Goal: Find specific page/section: Find specific page/section

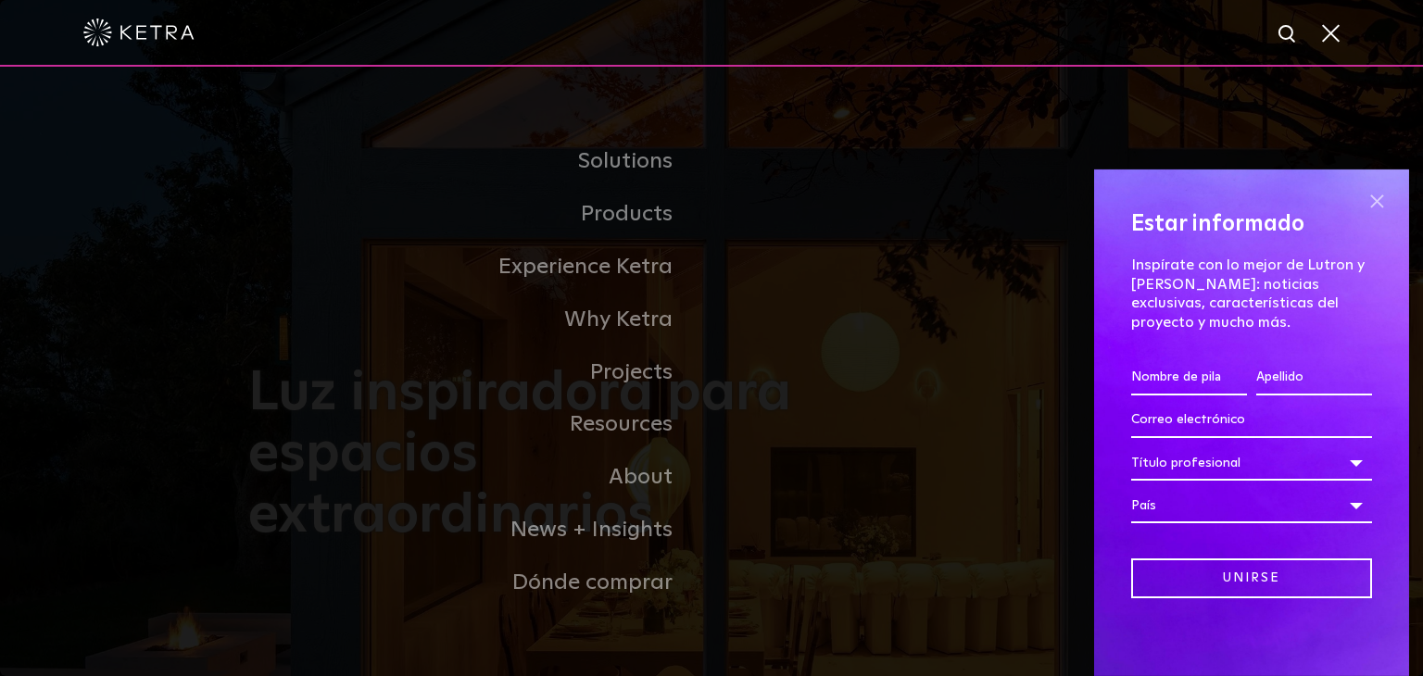
click at [1363, 195] on span at bounding box center [1377, 202] width 28 height 28
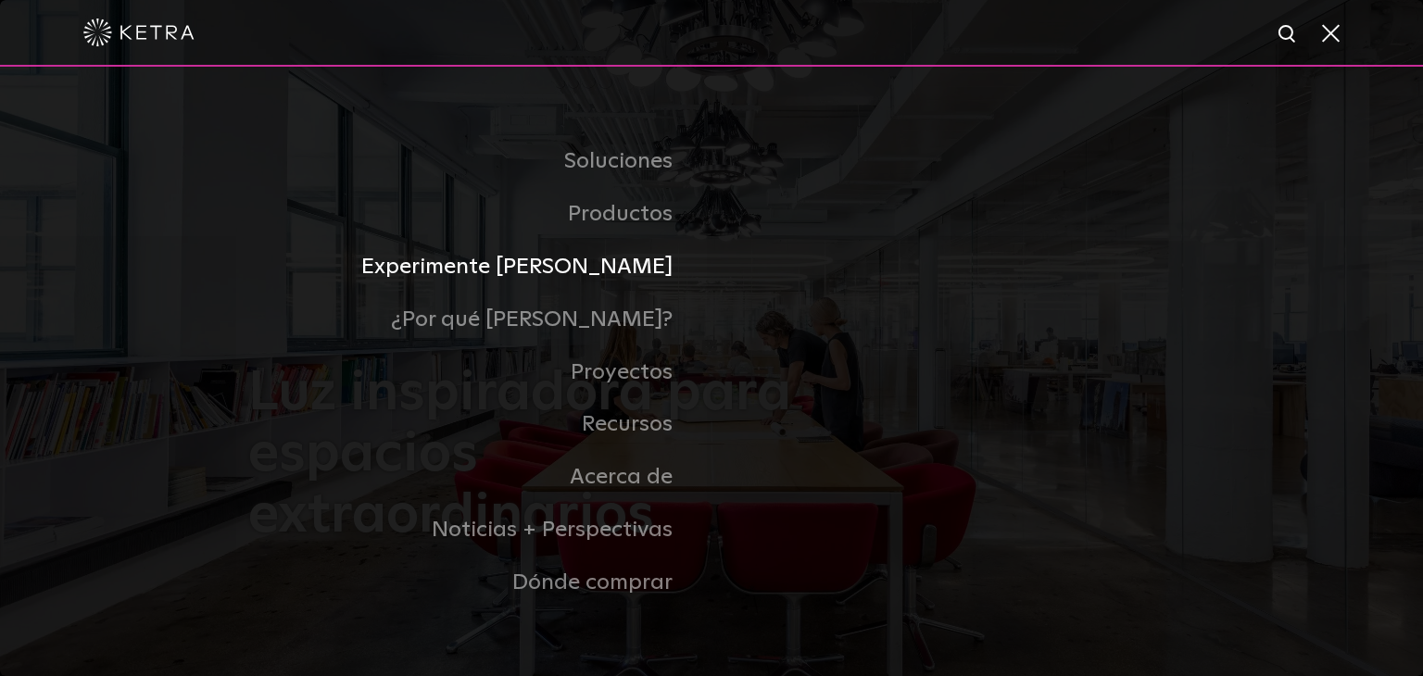
click at [621, 270] on font "Experimente [PERSON_NAME]" at bounding box center [516, 267] width 311 height 22
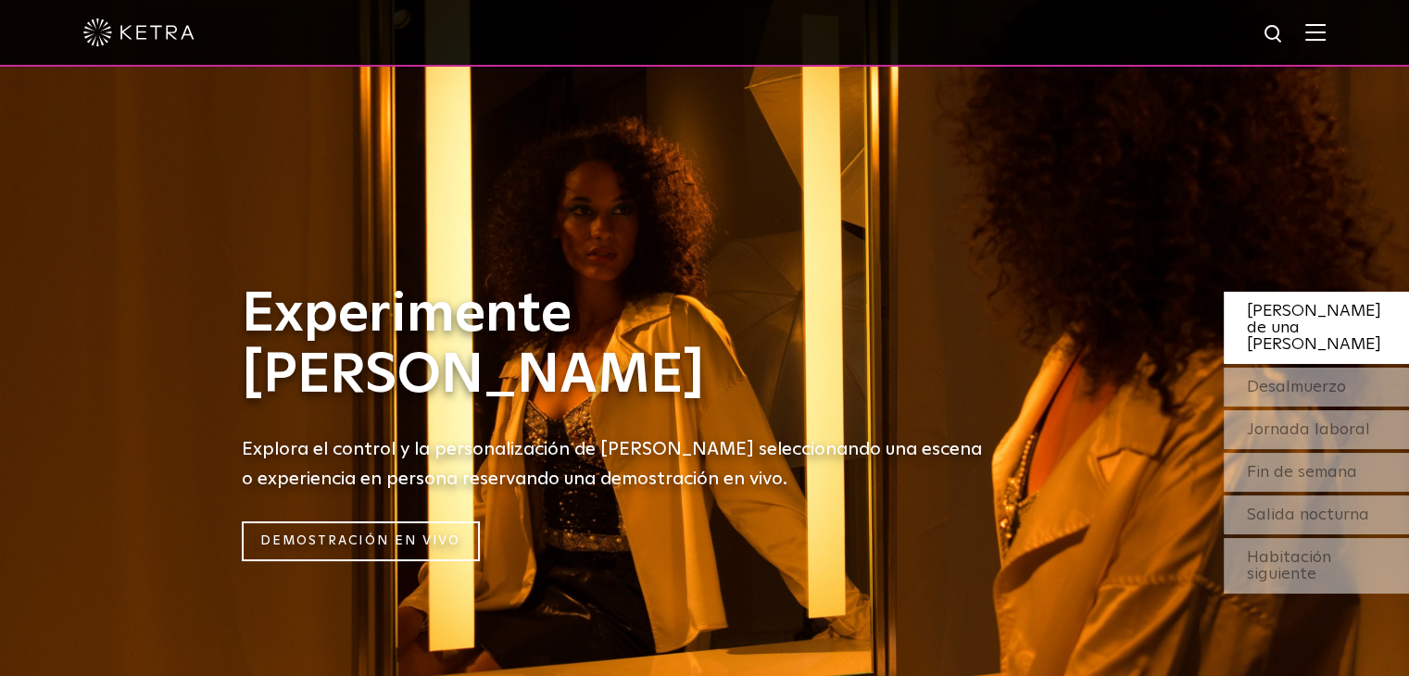
click at [1326, 37] on img at bounding box center [1315, 32] width 20 height 18
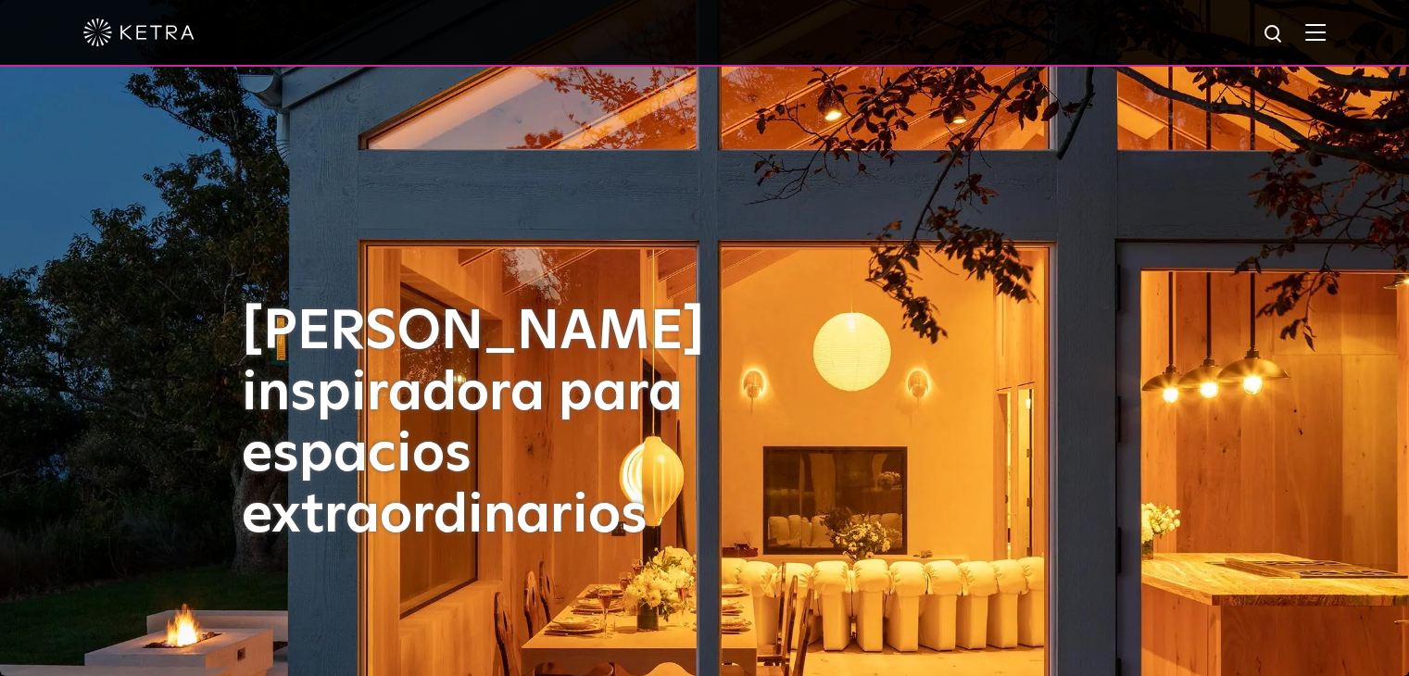
click at [1286, 35] on img at bounding box center [1274, 34] width 23 height 23
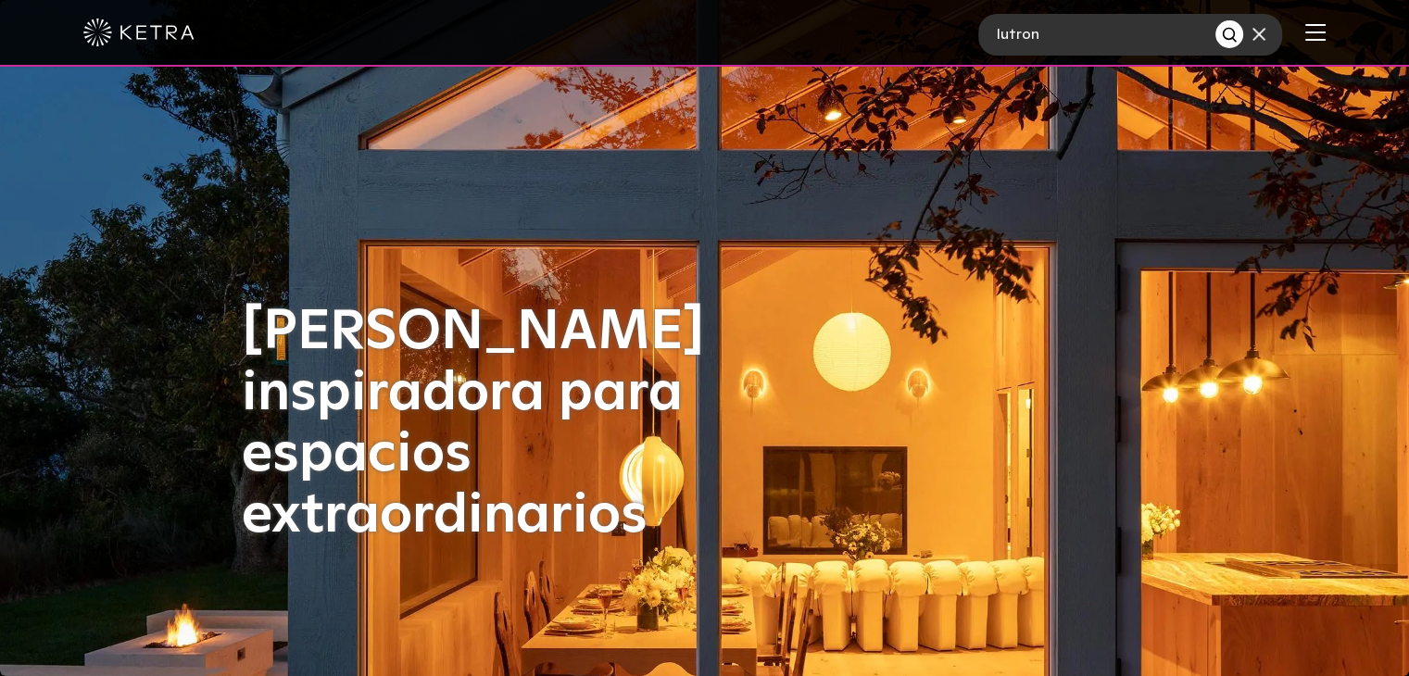
type input "lutron"
click at [1215, 20] on button "Buscar" at bounding box center [1229, 34] width 28 height 28
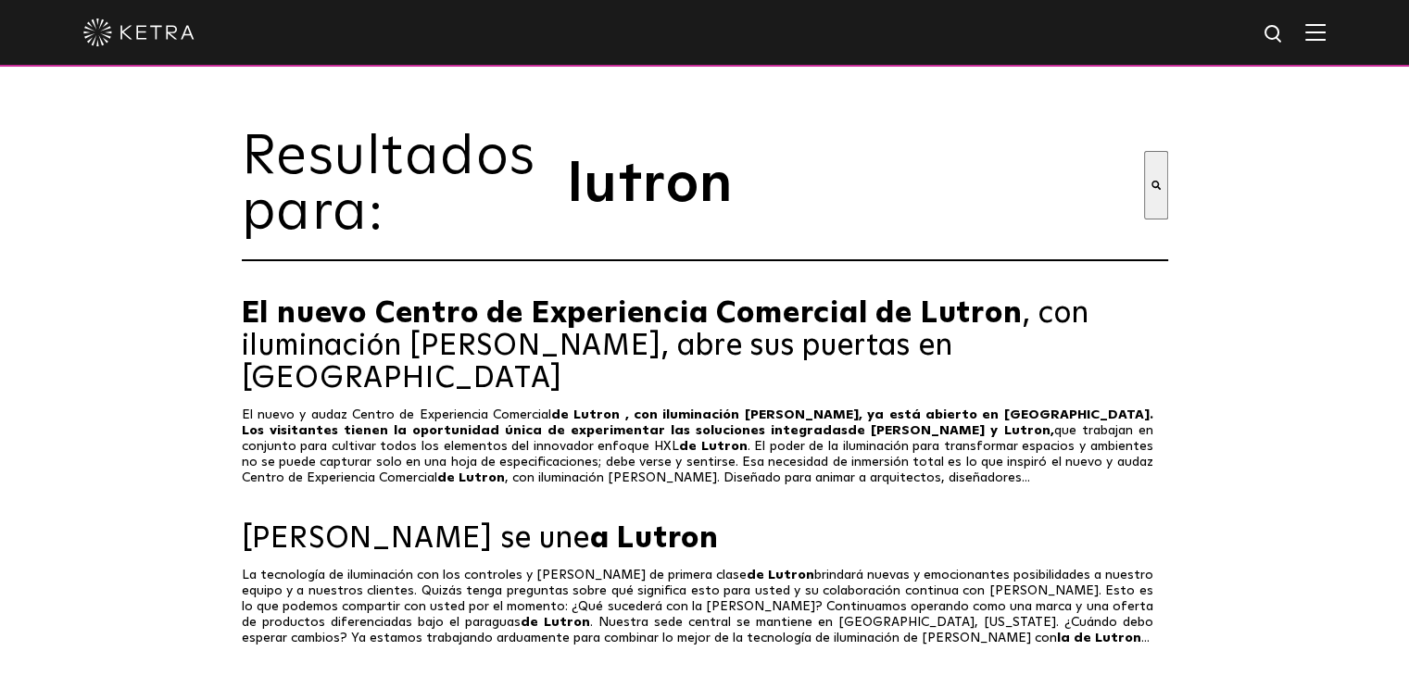
click at [170, 27] on img at bounding box center [138, 33] width 111 height 28
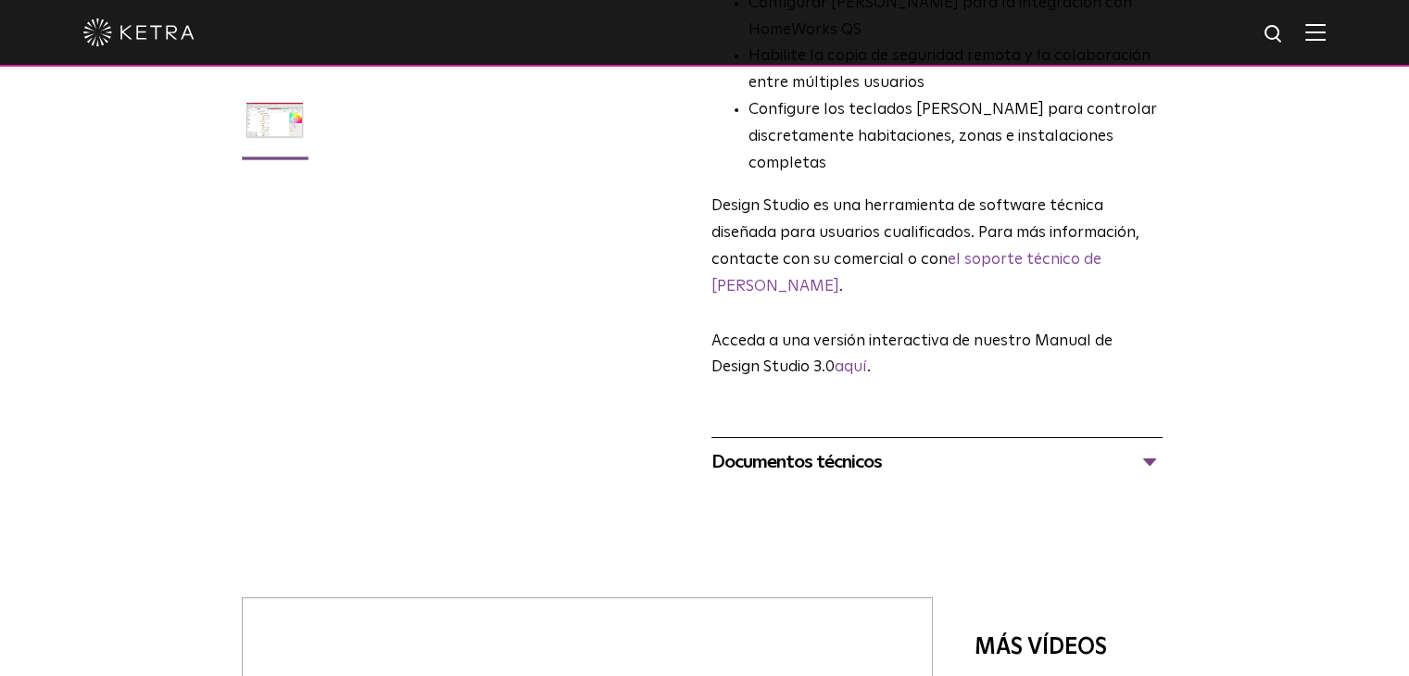
scroll to position [463, 0]
